Goal: Transaction & Acquisition: Purchase product/service

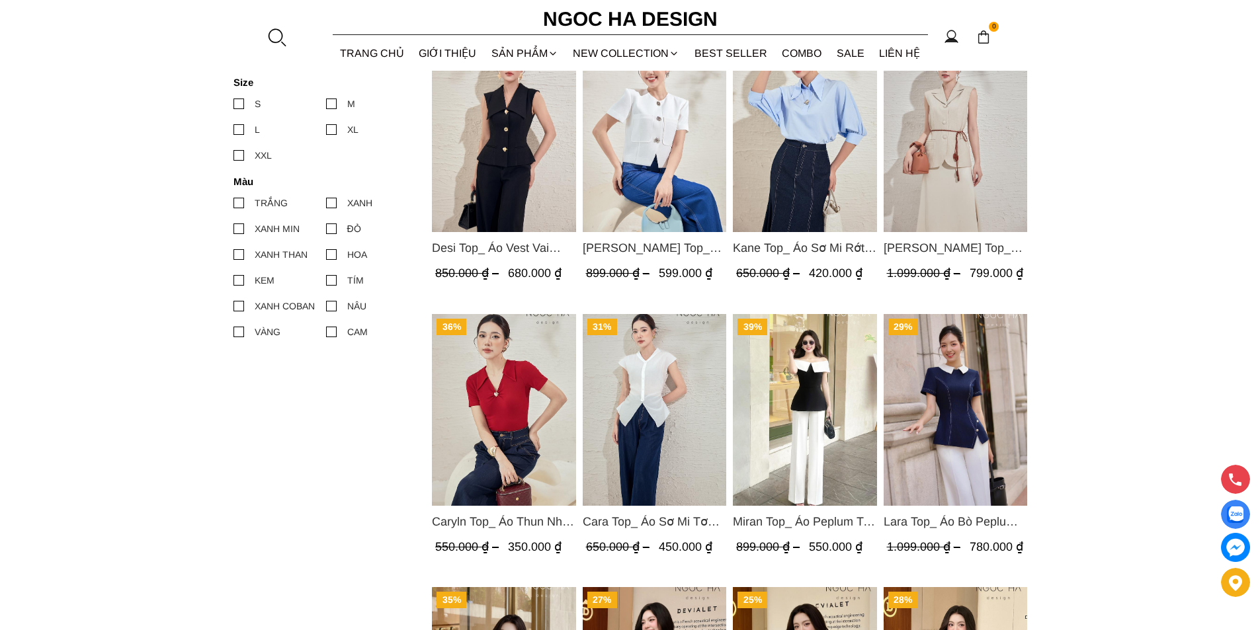
scroll to position [661, 0]
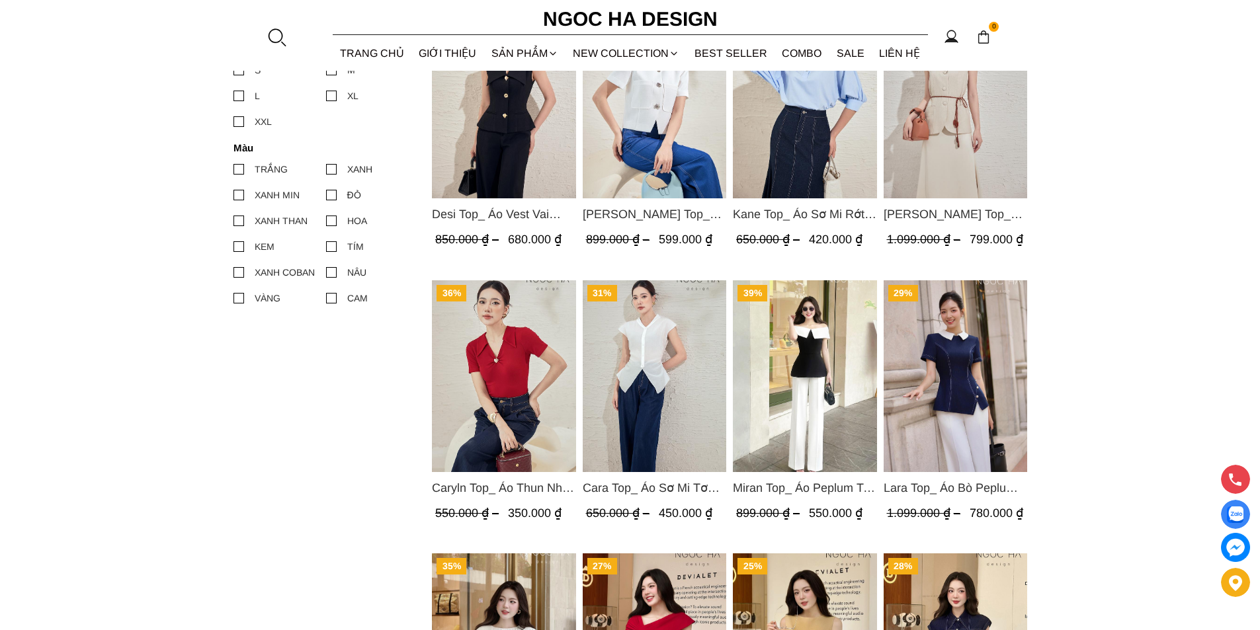
click at [970, 354] on img "Product image - Lara Top_ Áo Bò Peplum Vạt Chép Đính Cúc Mix Cổ Trắng A1058" at bounding box center [955, 376] width 144 height 192
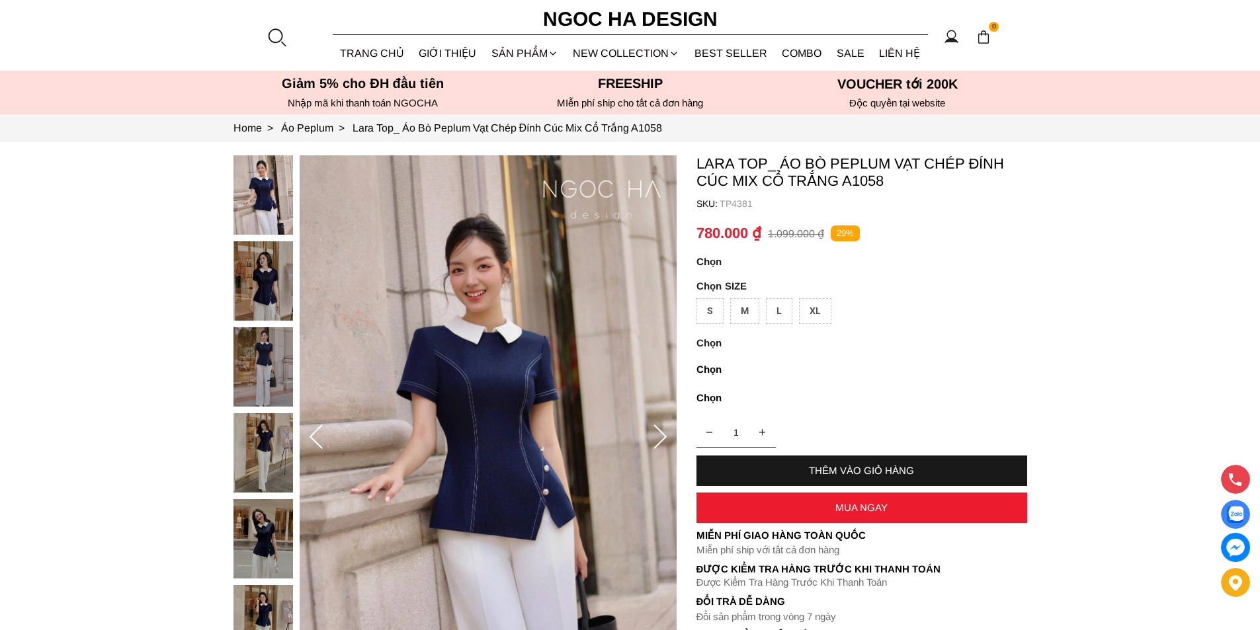
click at [259, 527] on img at bounding box center [263, 538] width 60 height 79
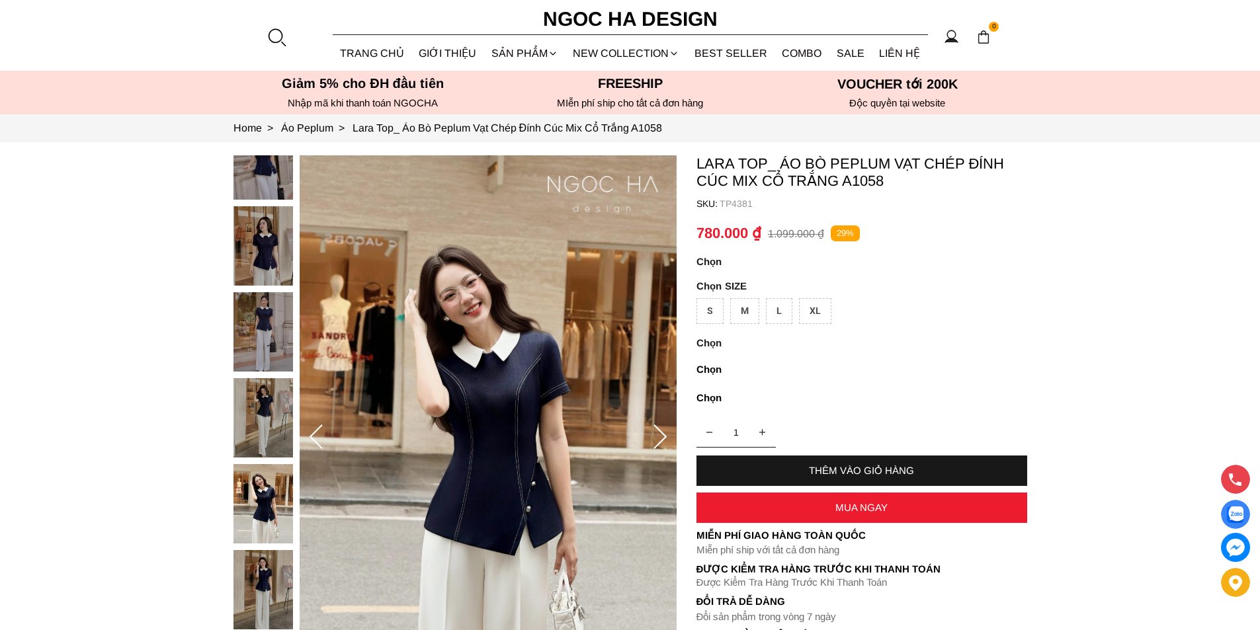
click at [261, 339] on img at bounding box center [263, 331] width 60 height 79
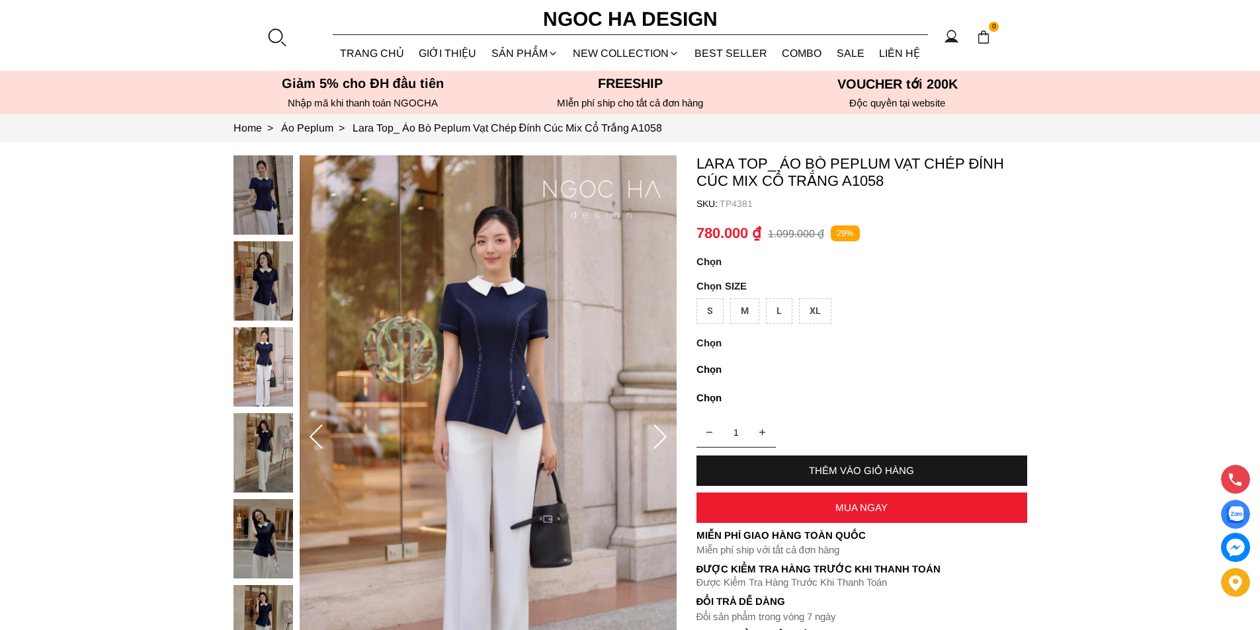
click at [256, 277] on img at bounding box center [263, 280] width 60 height 79
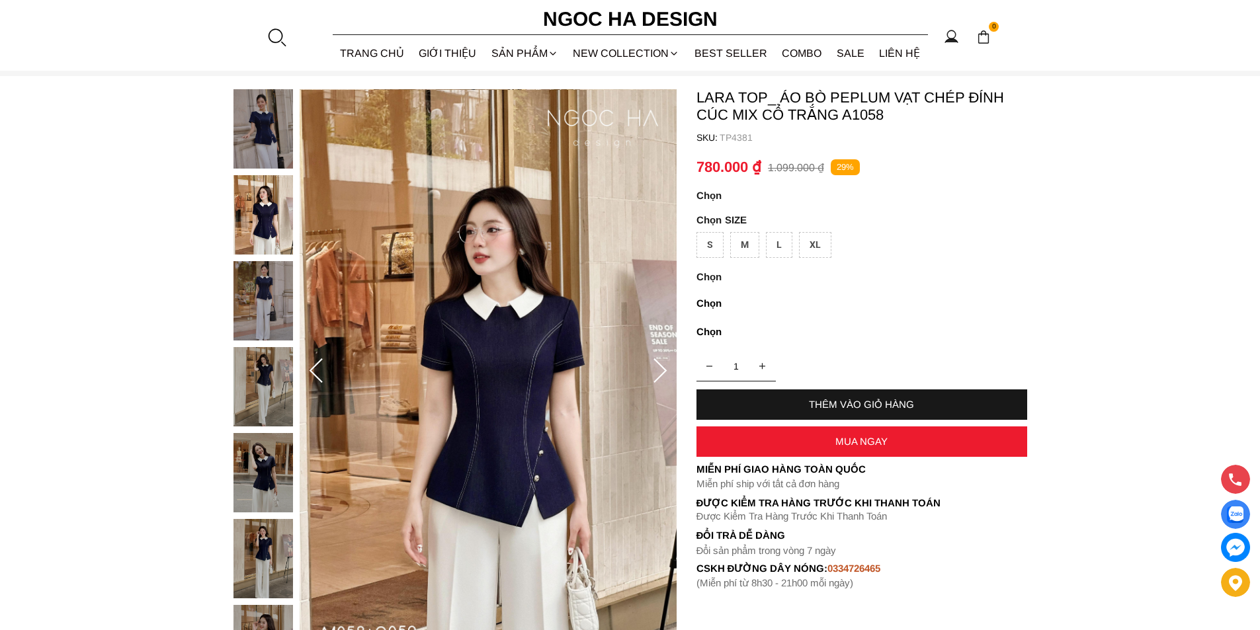
scroll to position [132, 0]
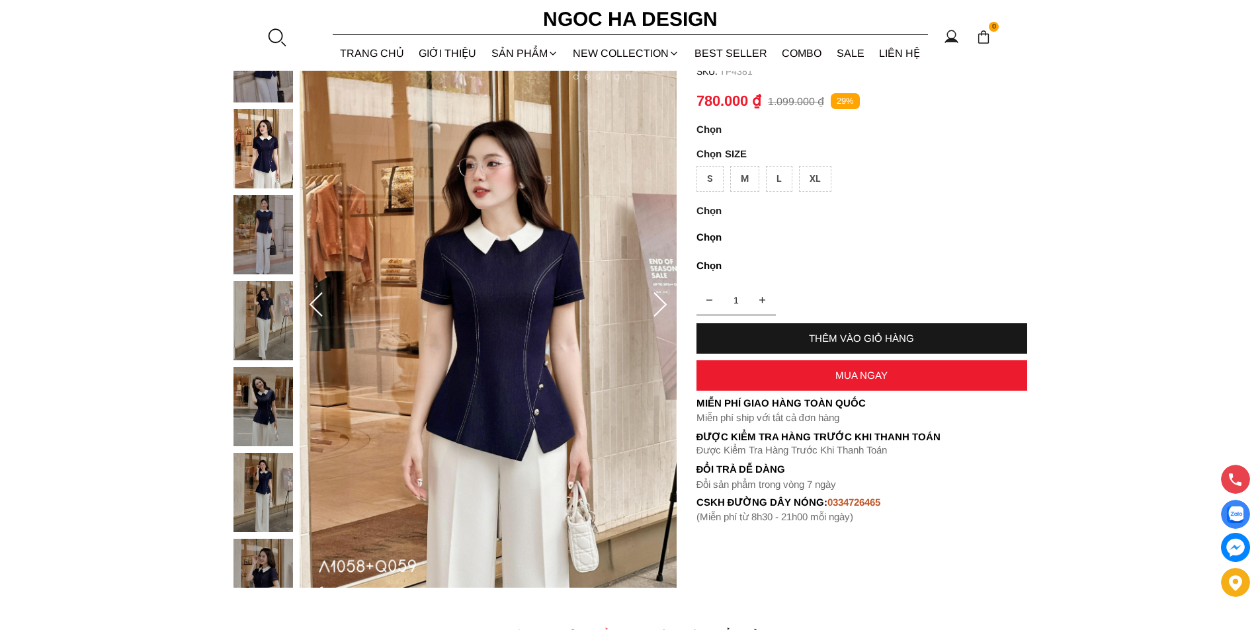
click at [261, 476] on img at bounding box center [263, 492] width 60 height 79
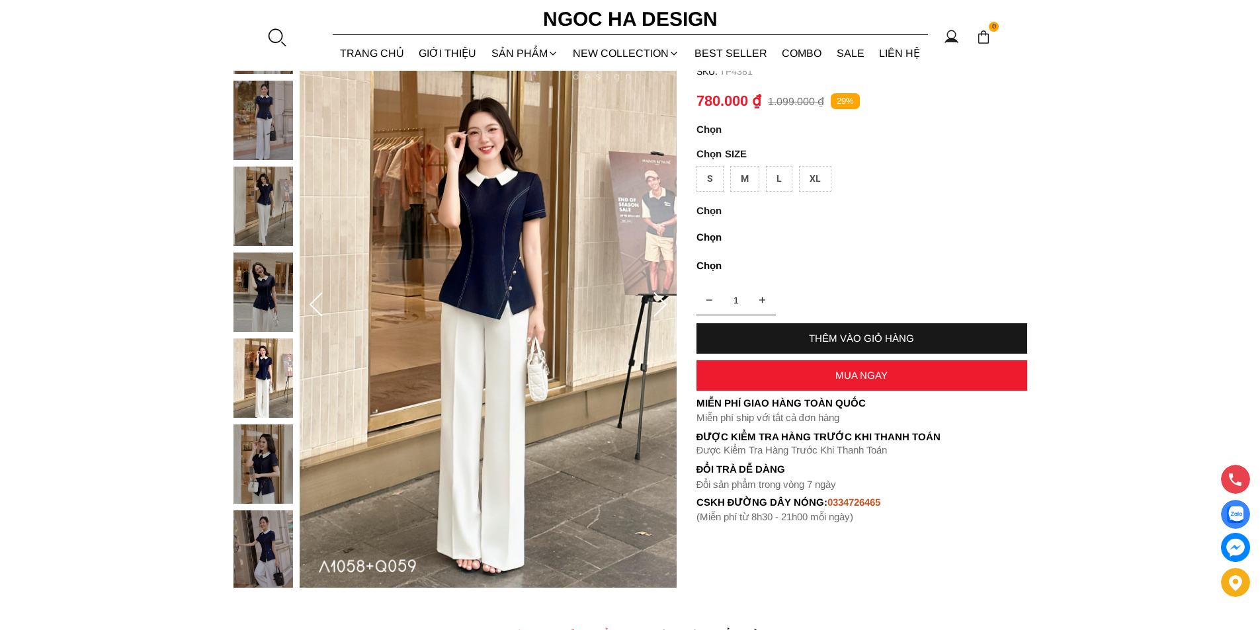
click at [267, 461] on img at bounding box center [263, 464] width 60 height 79
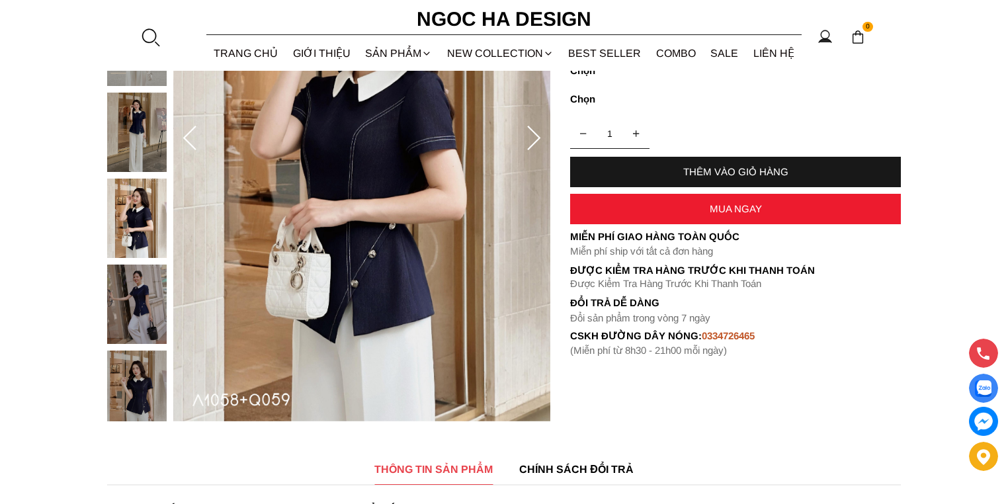
scroll to position [321, 0]
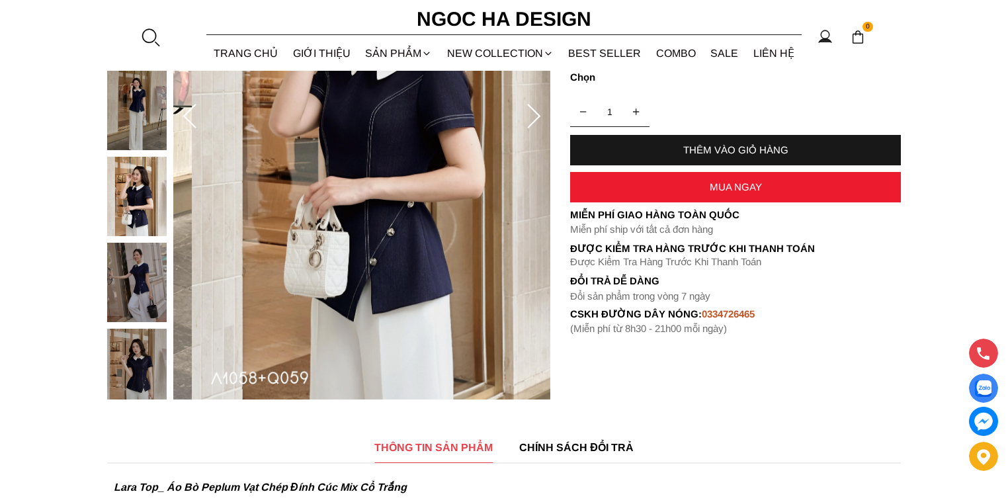
drag, startPoint x: 402, startPoint y: 194, endPoint x: 421, endPoint y: 266, distance: 74.4
click at [421, 266] on img at bounding box center [380, 117] width 377 height 565
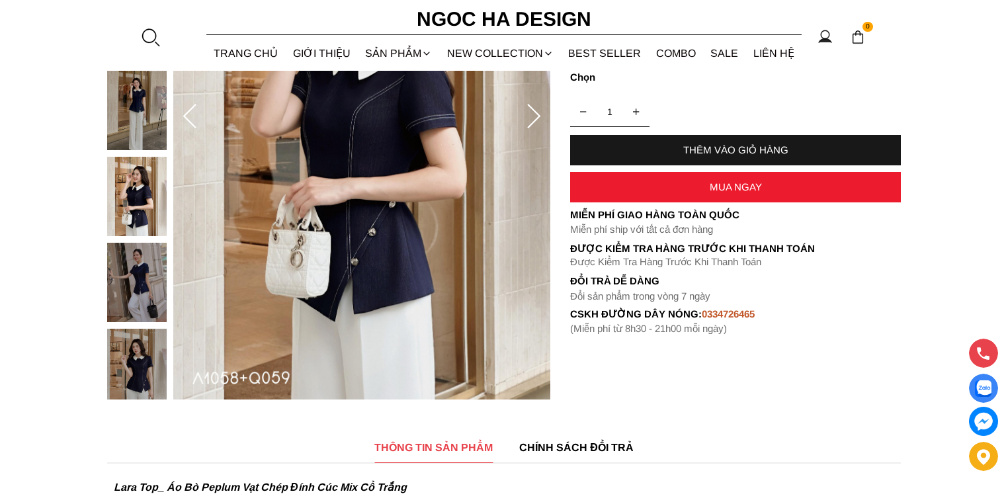
click at [136, 371] on img at bounding box center [137, 368] width 60 height 79
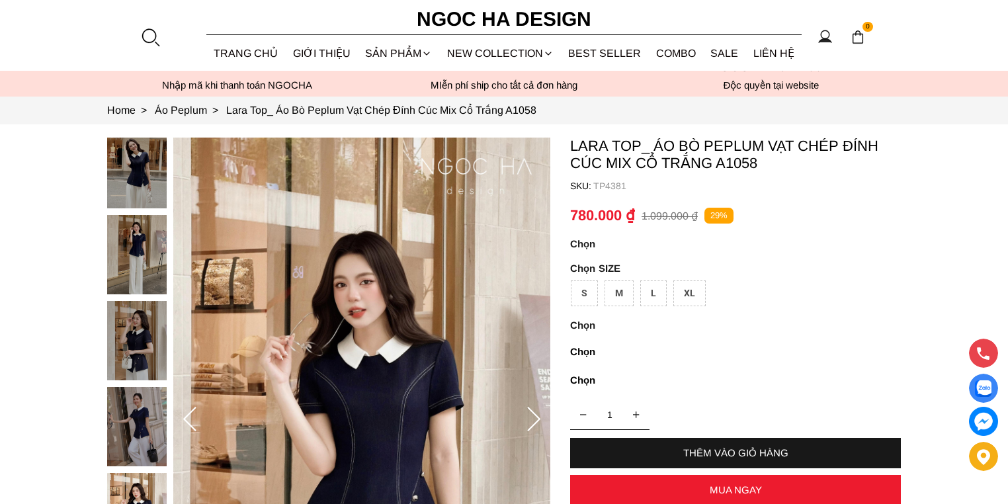
scroll to position [3, 0]
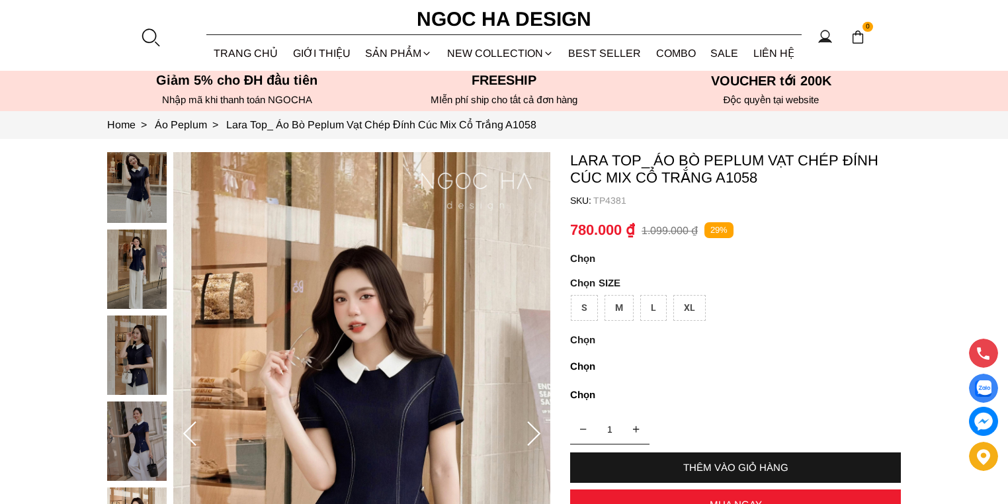
click at [587, 338] on p at bounding box center [717, 339] width 294 height 11
click at [614, 310] on div "M" at bounding box center [618, 308] width 29 height 26
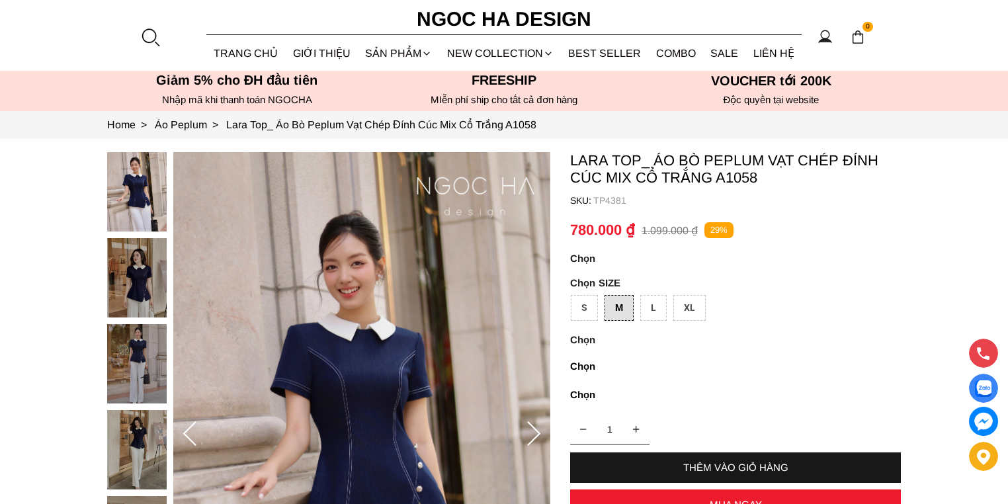
click at [685, 304] on div "XL" at bounding box center [689, 308] width 32 height 26
click at [654, 302] on div "L" at bounding box center [653, 308] width 26 height 26
